Goal: Complete application form

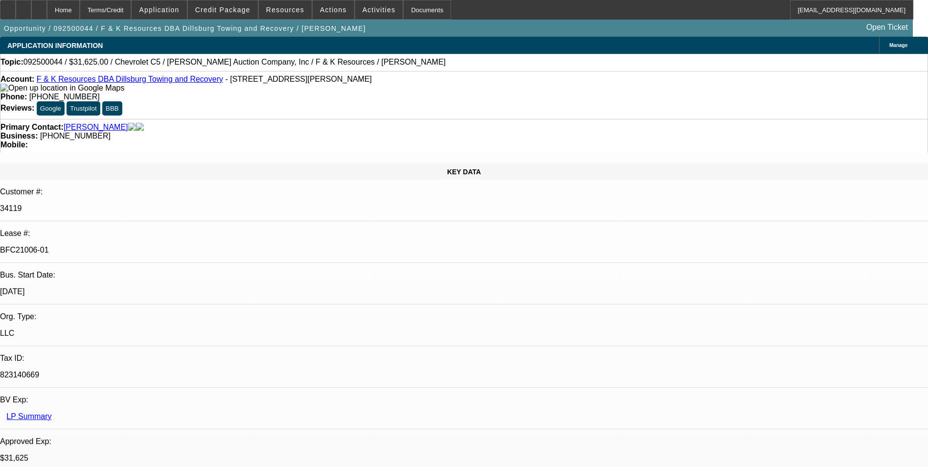
select select "0"
select select "6"
select select "0"
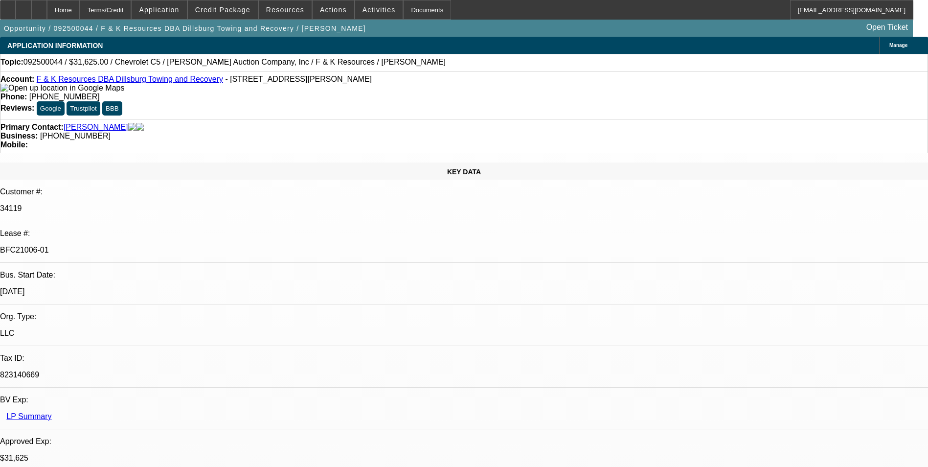
select select "0"
select select "6"
select select "0"
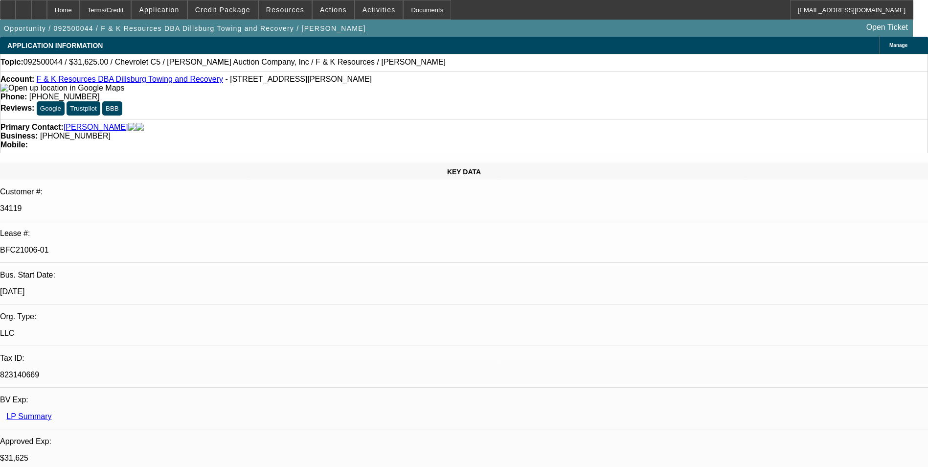
select select "3"
select select "0"
select select "6"
select select "0"
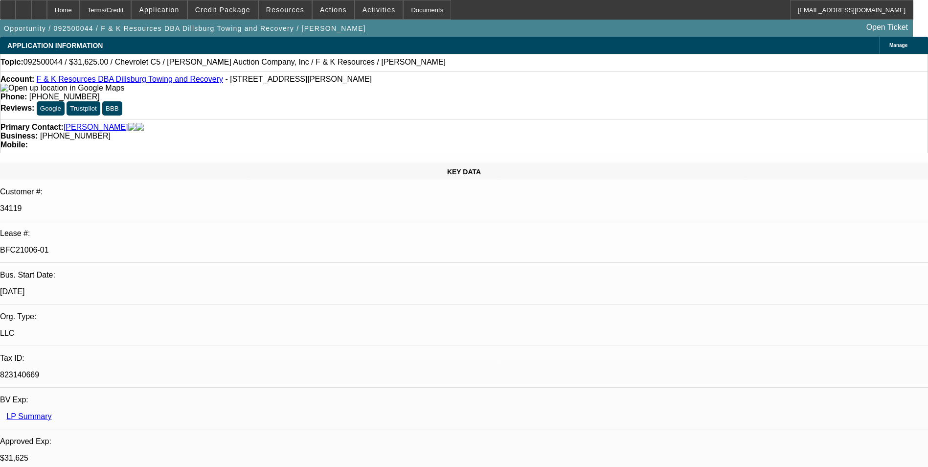
select select "0"
select select "6"
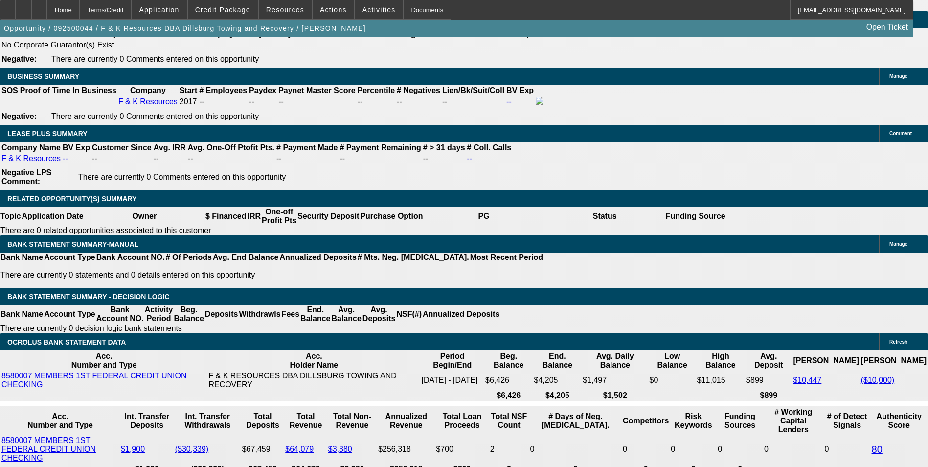
scroll to position [1370, 0]
